Goal: Find specific page/section: Find specific page/section

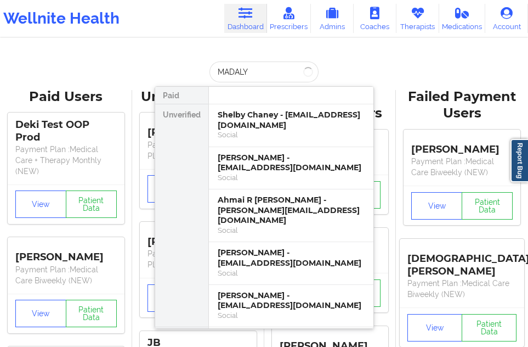
type input "[PERSON_NAME]"
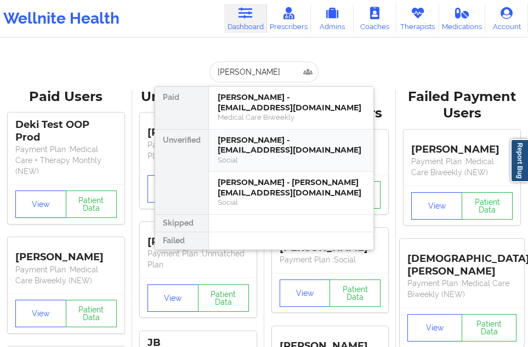
click at [242, 142] on div "[PERSON_NAME] - [EMAIL_ADDRESS][DOMAIN_NAME]" at bounding box center [291, 145] width 147 height 20
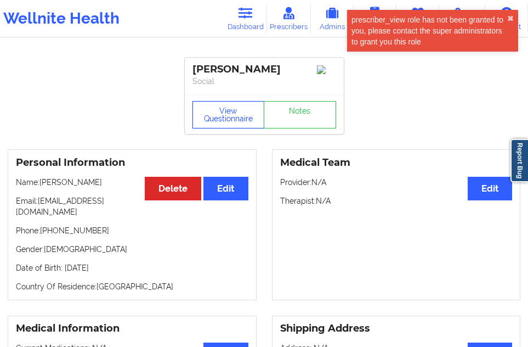
click at [236, 109] on button "View Questionnaire" at bounding box center [229, 114] width 72 height 27
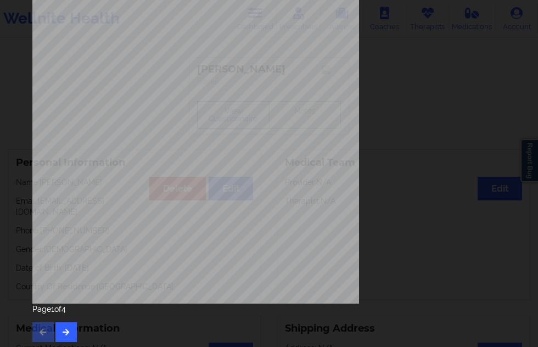
scroll to position [177, 0]
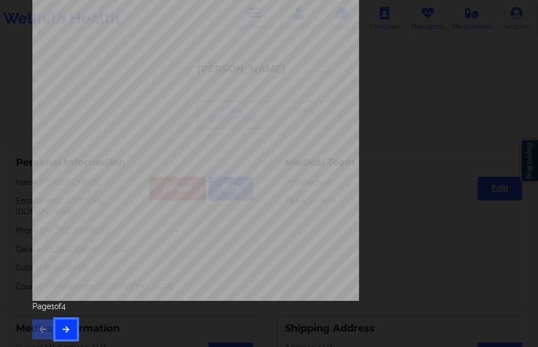
click at [75, 337] on button "button" at bounding box center [65, 329] width 21 height 20
click at [62, 320] on button "button" at bounding box center [65, 329] width 21 height 20
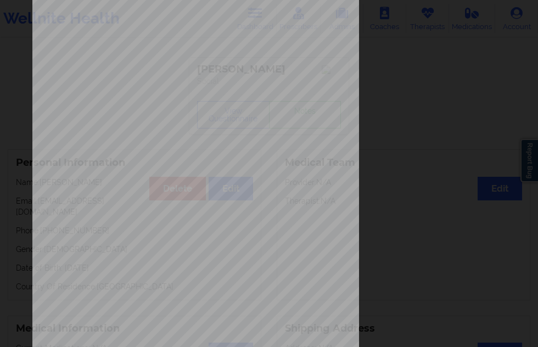
scroll to position [0, 0]
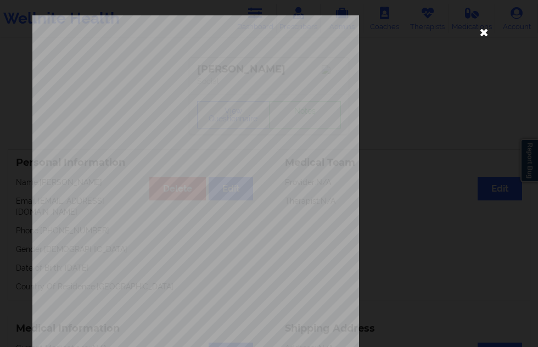
click at [480, 35] on icon at bounding box center [484, 32] width 18 height 18
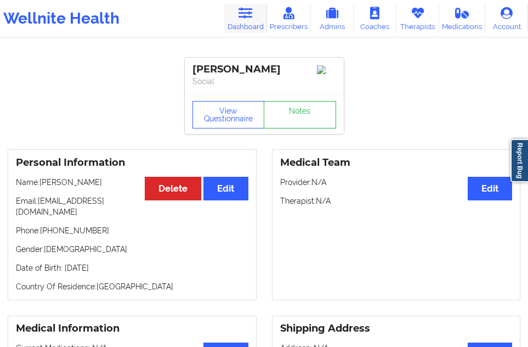
click at [250, 19] on link "Dashboard" at bounding box center [245, 18] width 43 height 29
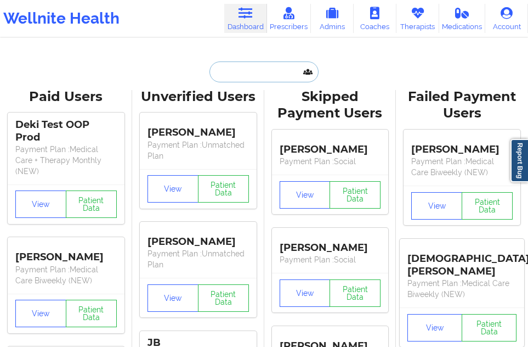
click at [227, 74] on input "text" at bounding box center [264, 71] width 109 height 21
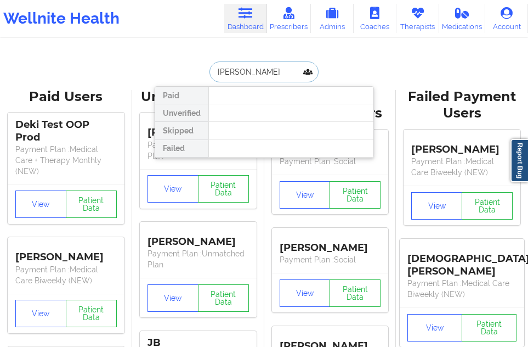
type input "[PERSON_NAME]"
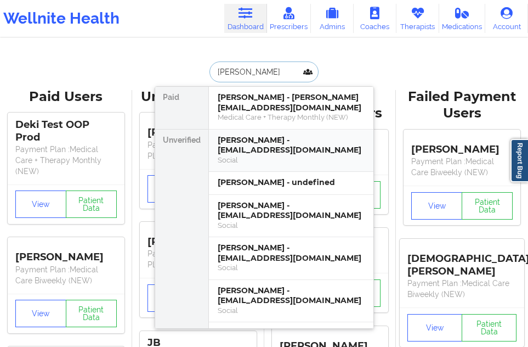
click at [275, 145] on div "[PERSON_NAME] - [EMAIL_ADDRESS][DOMAIN_NAME]" at bounding box center [291, 145] width 147 height 20
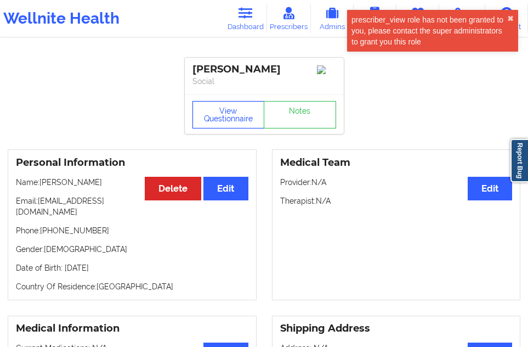
click at [244, 119] on button "View Questionnaire" at bounding box center [229, 114] width 72 height 27
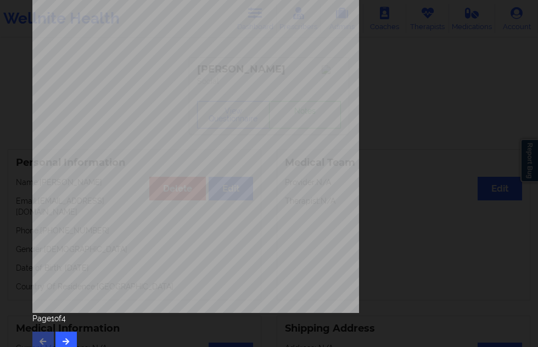
scroll to position [177, 0]
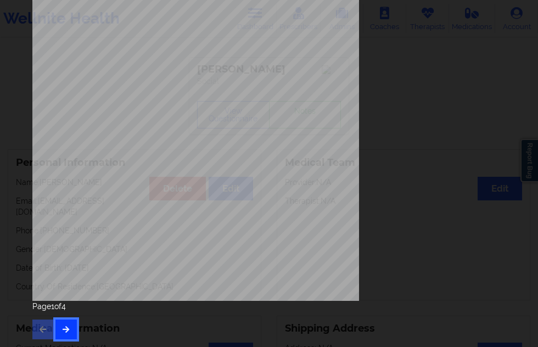
click at [60, 321] on button "button" at bounding box center [65, 329] width 21 height 20
click at [72, 324] on button "button" at bounding box center [65, 329] width 21 height 20
click at [72, 327] on button "button" at bounding box center [65, 329] width 21 height 20
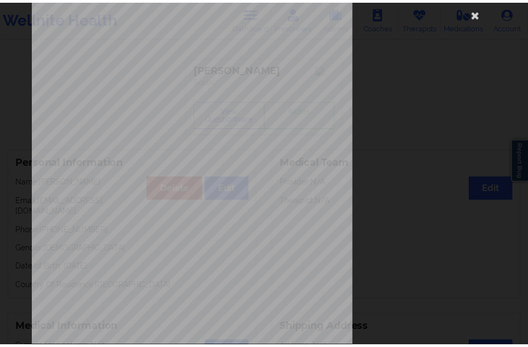
scroll to position [0, 0]
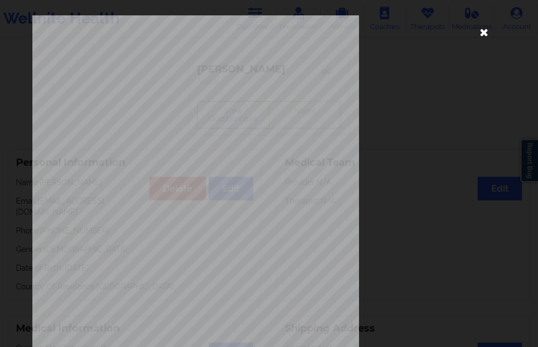
click at [478, 35] on icon at bounding box center [484, 32] width 18 height 18
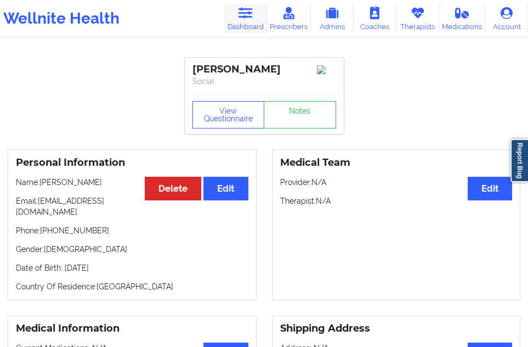
click at [253, 26] on link "Dashboard" at bounding box center [245, 18] width 43 height 29
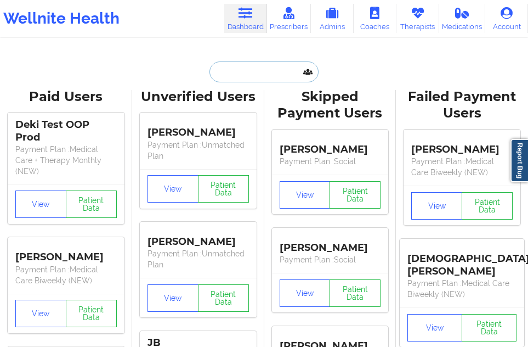
click at [230, 67] on input "text" at bounding box center [264, 71] width 109 height 21
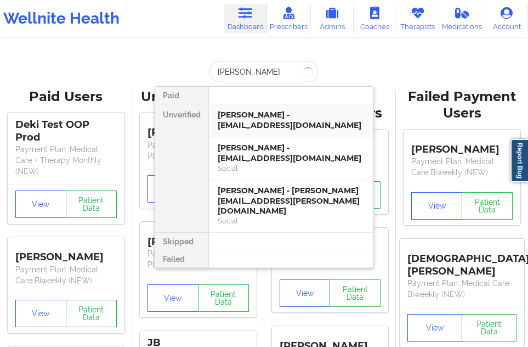
click at [237, 233] on div at bounding box center [290, 242] width 165 height 18
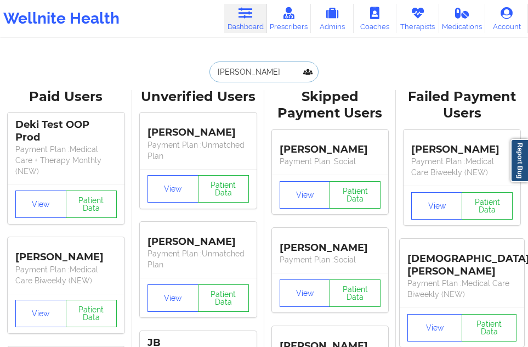
click at [262, 73] on input "[PERSON_NAME]" at bounding box center [264, 71] width 109 height 21
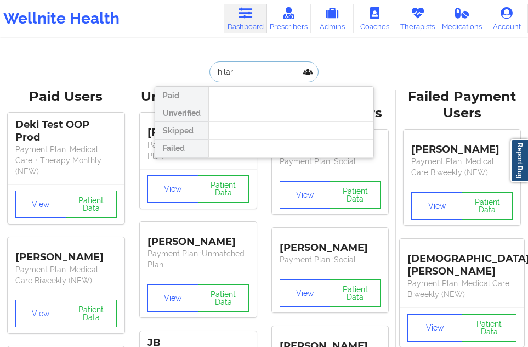
type input "hilari"
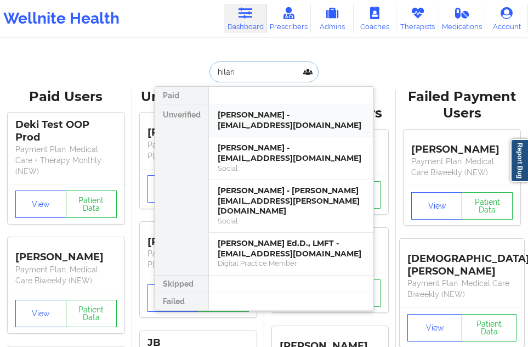
click at [309, 120] on div "[PERSON_NAME] - [EMAIL_ADDRESS][DOMAIN_NAME]" at bounding box center [291, 120] width 147 height 20
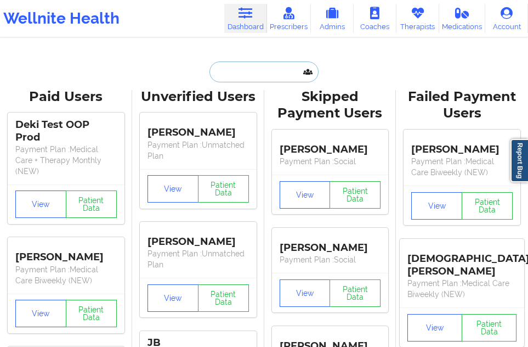
click at [245, 72] on input "text" at bounding box center [264, 71] width 109 height 21
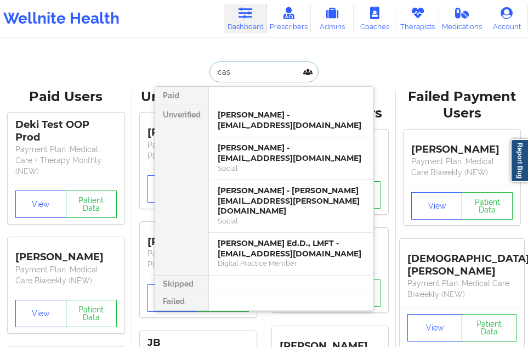
type input "case"
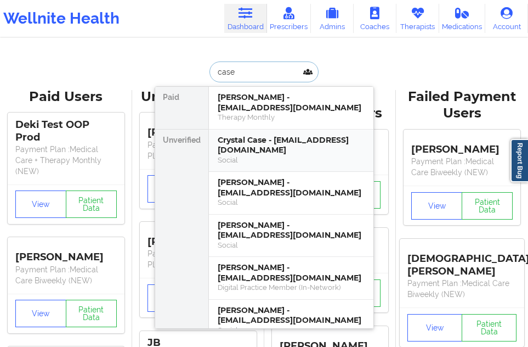
click at [243, 140] on div "Crystal Case - [EMAIL_ADDRESS][DOMAIN_NAME]" at bounding box center [291, 145] width 147 height 20
